Goal: Navigation & Orientation: Find specific page/section

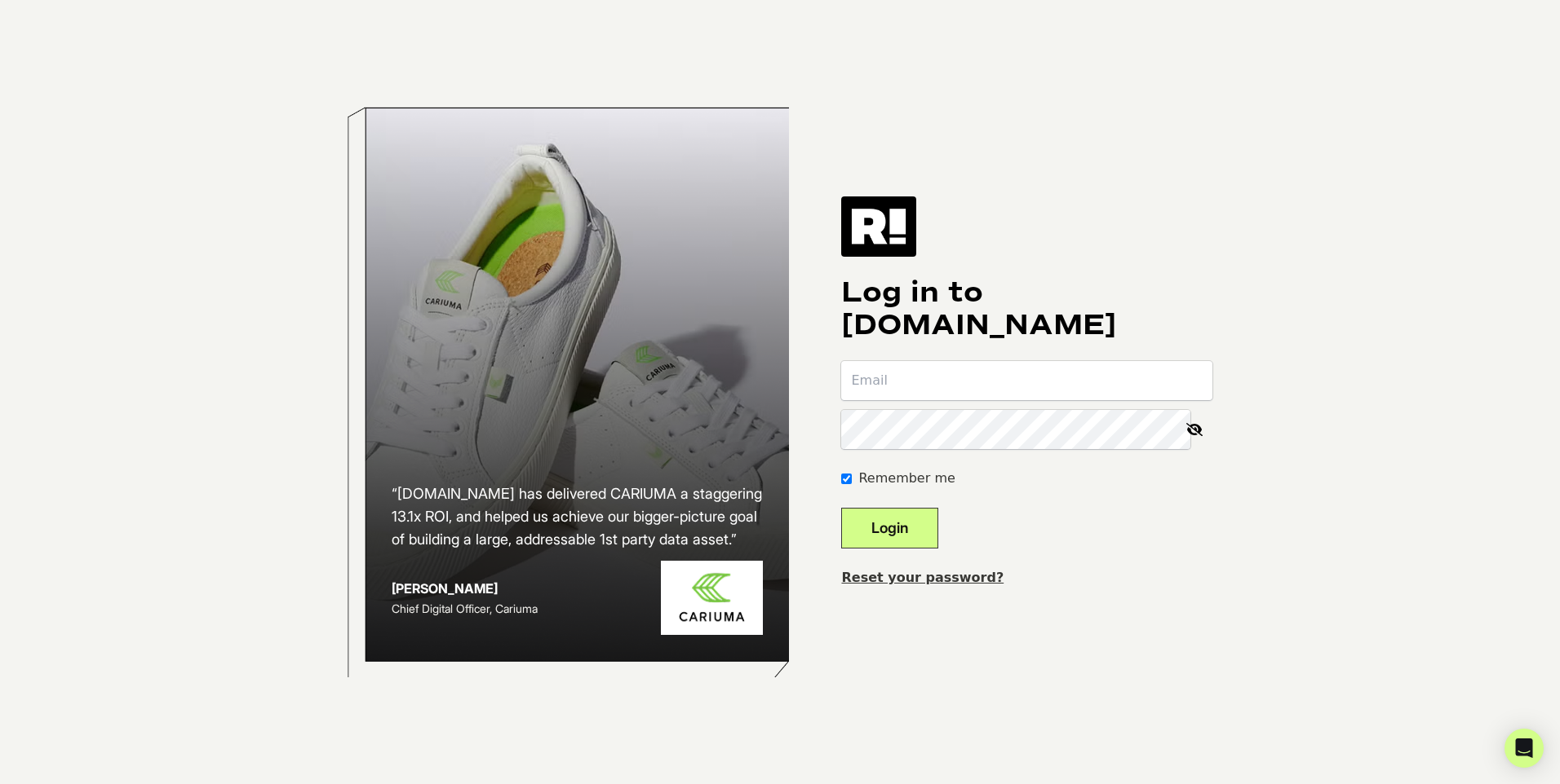
paste input "[EMAIL_ADDRESS][DOMAIN_NAME]"
type input "[EMAIL_ADDRESS][DOMAIN_NAME]"
click at [1129, 642] on div "“[DOMAIN_NAME] has delivered CARIUMA a staggering 13.1x ROI, and helped us achi…" at bounding box center [780, 392] width 930 height 784
click at [938, 533] on button "Login" at bounding box center [889, 528] width 97 height 41
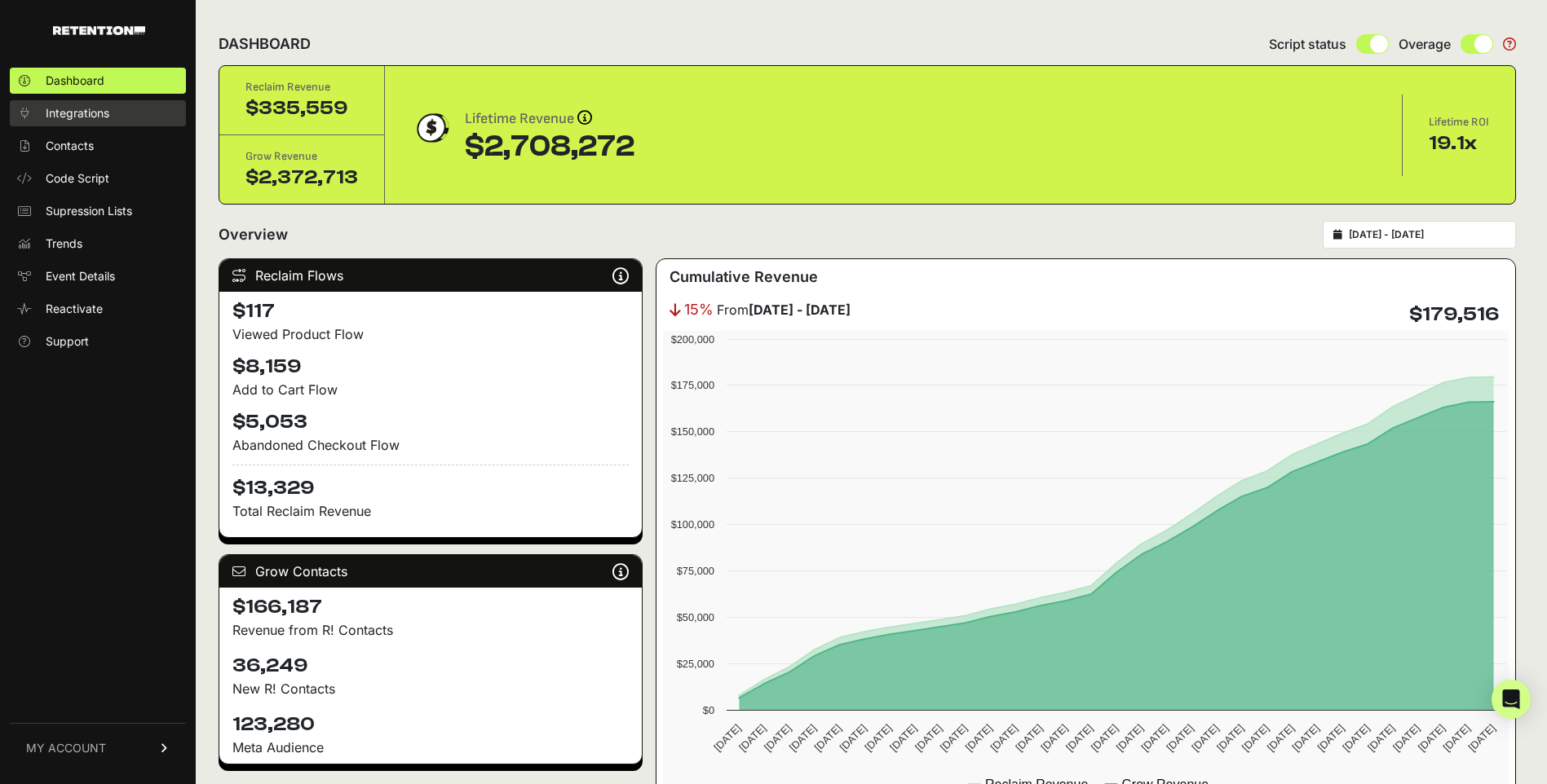
click at [89, 115] on span "Integrations" at bounding box center [78, 113] width 64 height 16
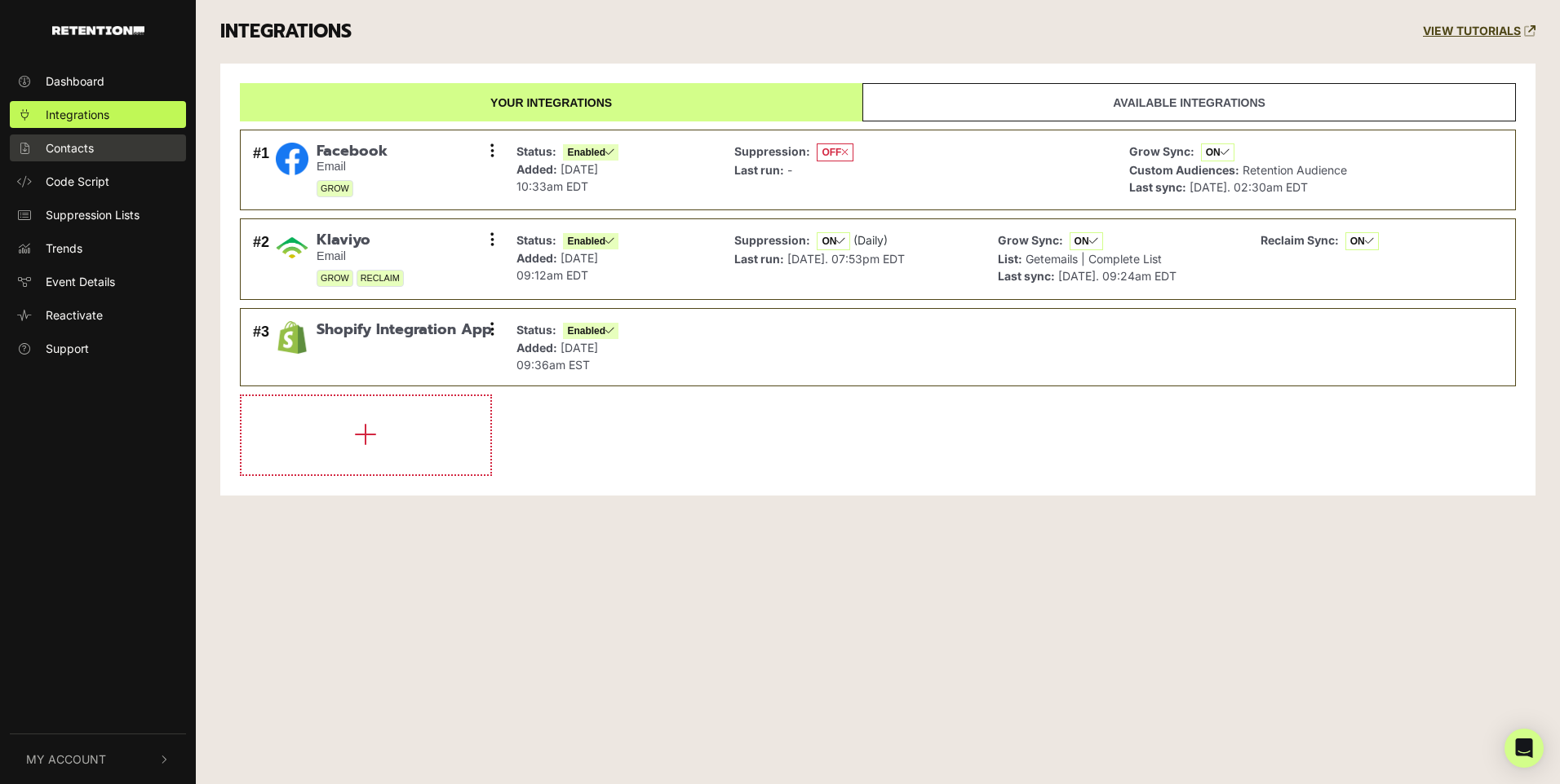
click at [57, 144] on span "Contacts" at bounding box center [70, 147] width 49 height 17
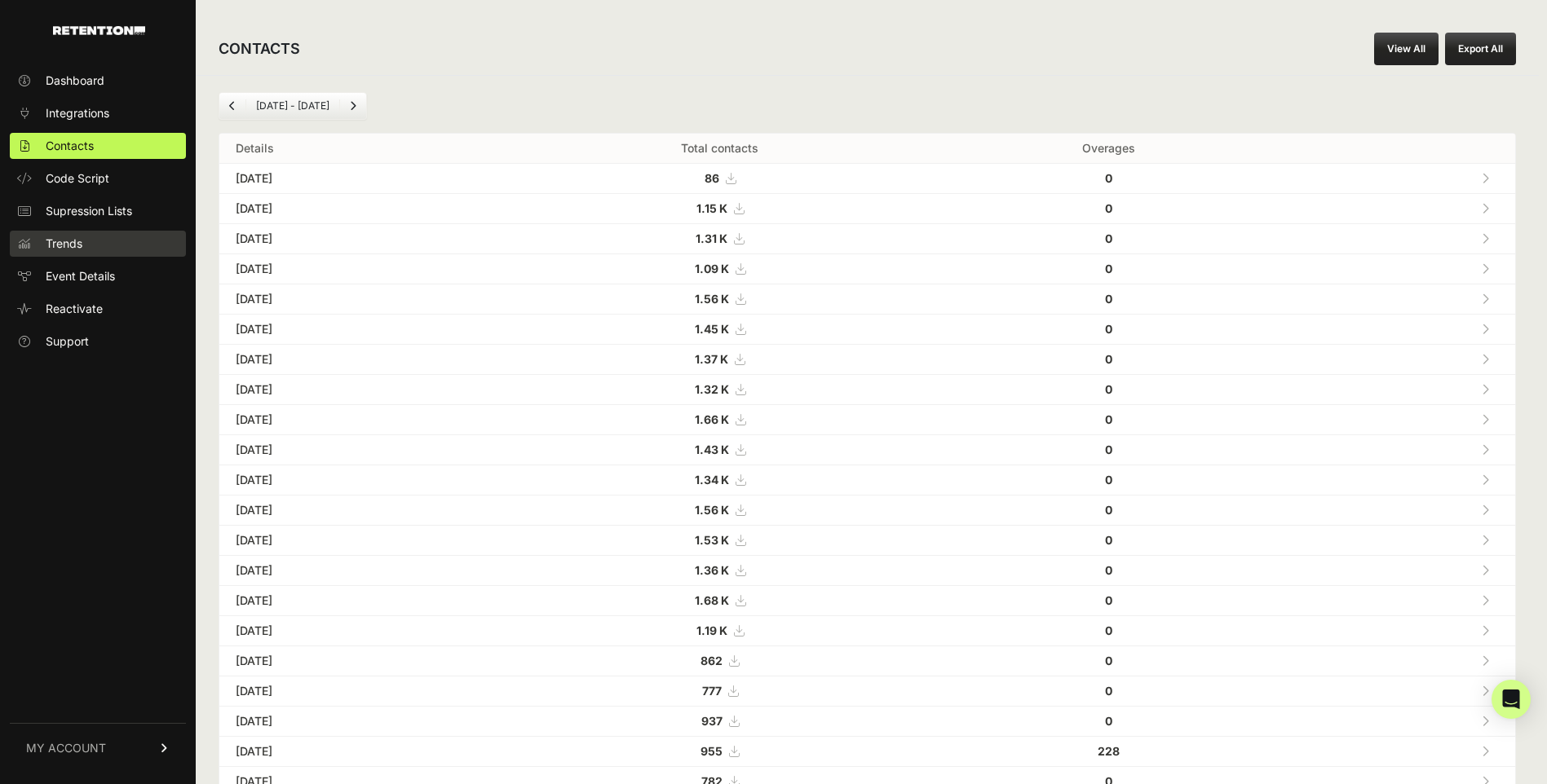
click at [100, 250] on link "Trends" at bounding box center [98, 244] width 176 height 26
click at [87, 236] on link "Trends" at bounding box center [98, 244] width 176 height 26
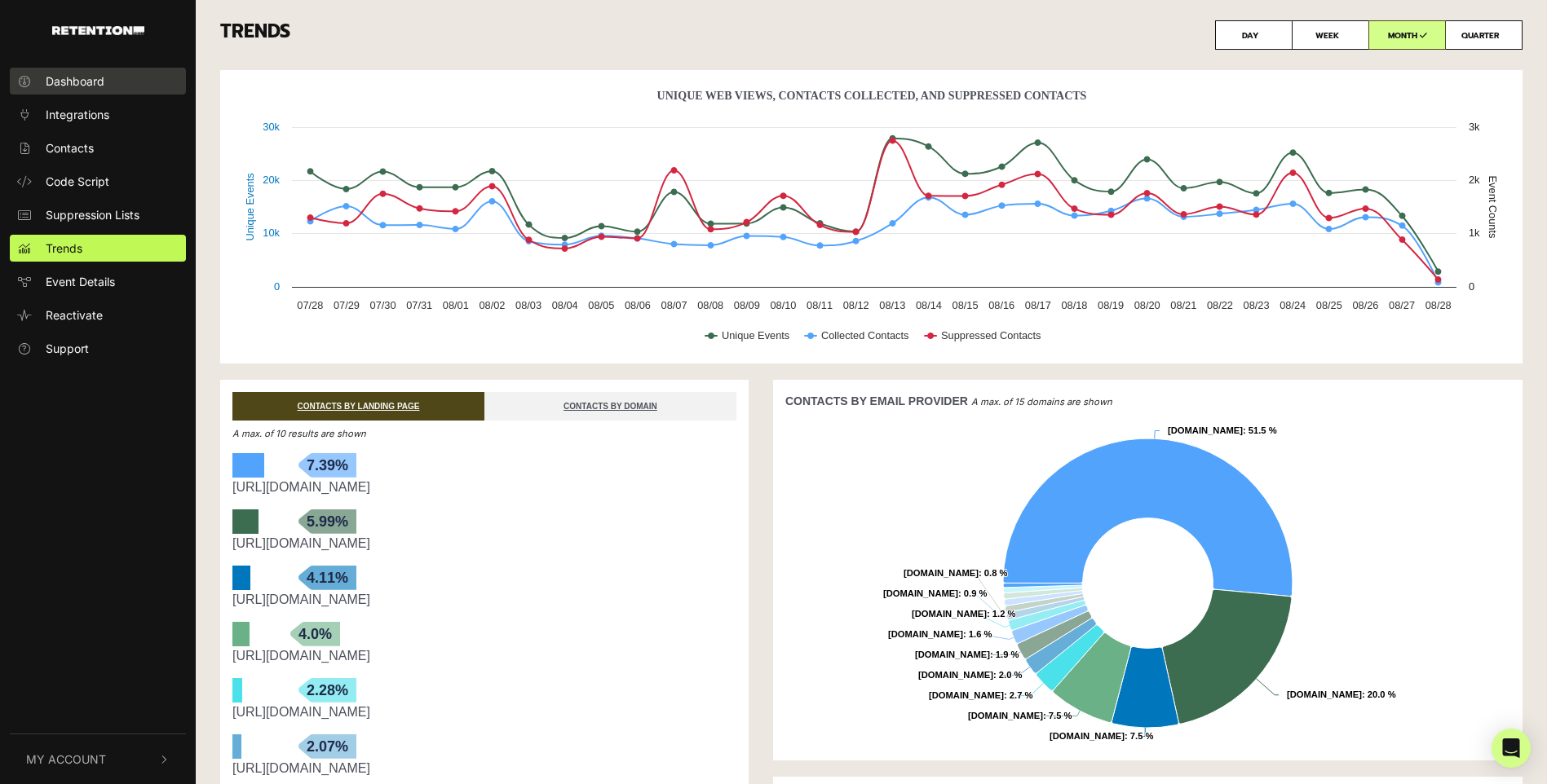
click at [85, 87] on span "Dashboard" at bounding box center [75, 80] width 59 height 17
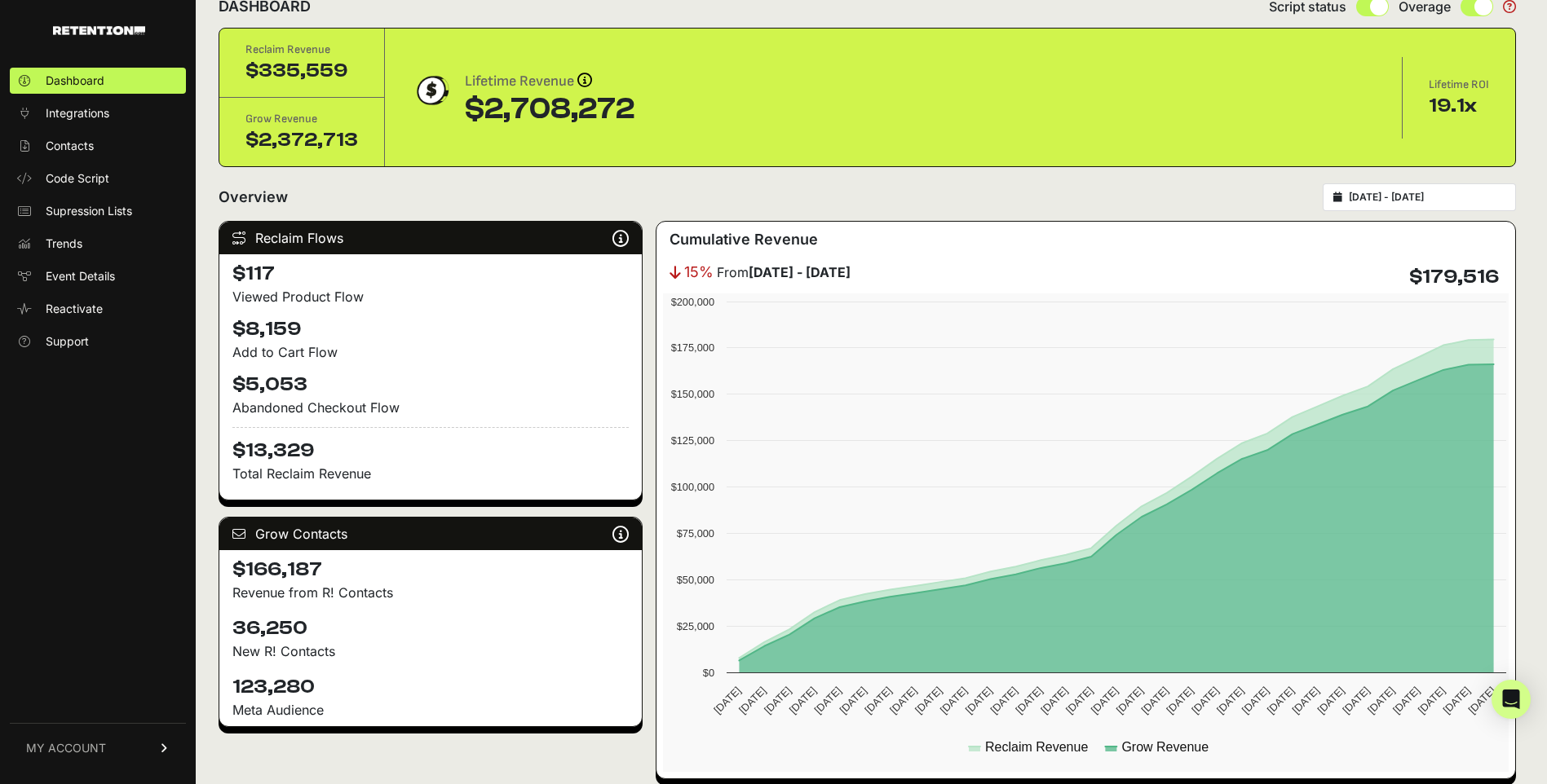
scroll to position [47, 0]
